Goal: Find contact information: Find contact information

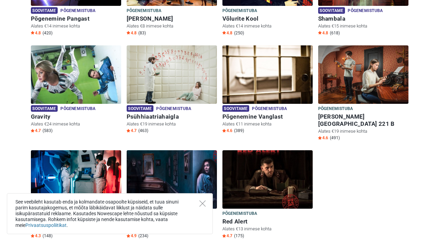
scroll to position [314, 0]
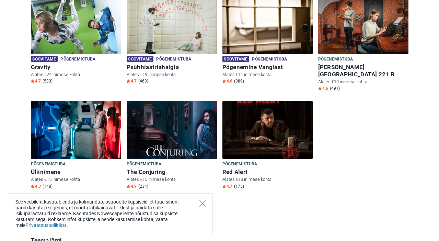
click at [206, 204] on div "See veebileht kasutab enda ja kolmandate osapoolte küpsiseid, et tuua sinuni pa…" at bounding box center [110, 213] width 206 height 41
click at [203, 203] on icon "Close" at bounding box center [202, 203] width 6 height 6
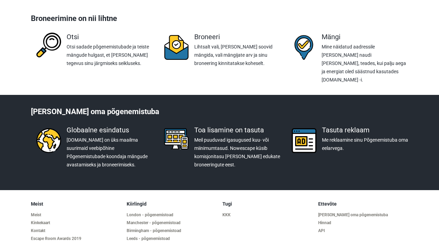
scroll to position [2485, 0]
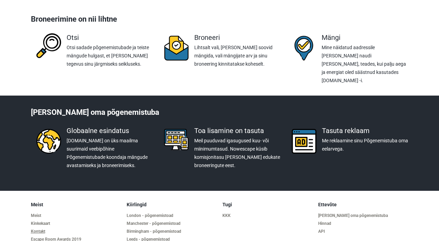
click at [39, 229] on link "Kontakt" at bounding box center [76, 231] width 90 height 5
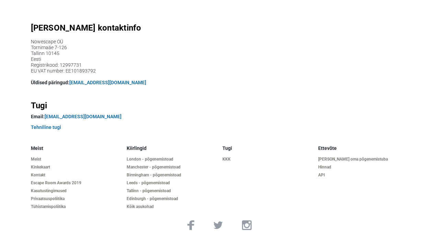
scroll to position [76, 0]
drag, startPoint x: 119, startPoint y: 83, endPoint x: 70, endPoint y: 84, distance: 49.1
click at [70, 84] on p "Üldised päringud: info@nowescape.com" at bounding box center [220, 82] width 378 height 7
copy p "Üldised päringud: info@nowescape.com"
